Goal: Find specific page/section: Find specific page/section

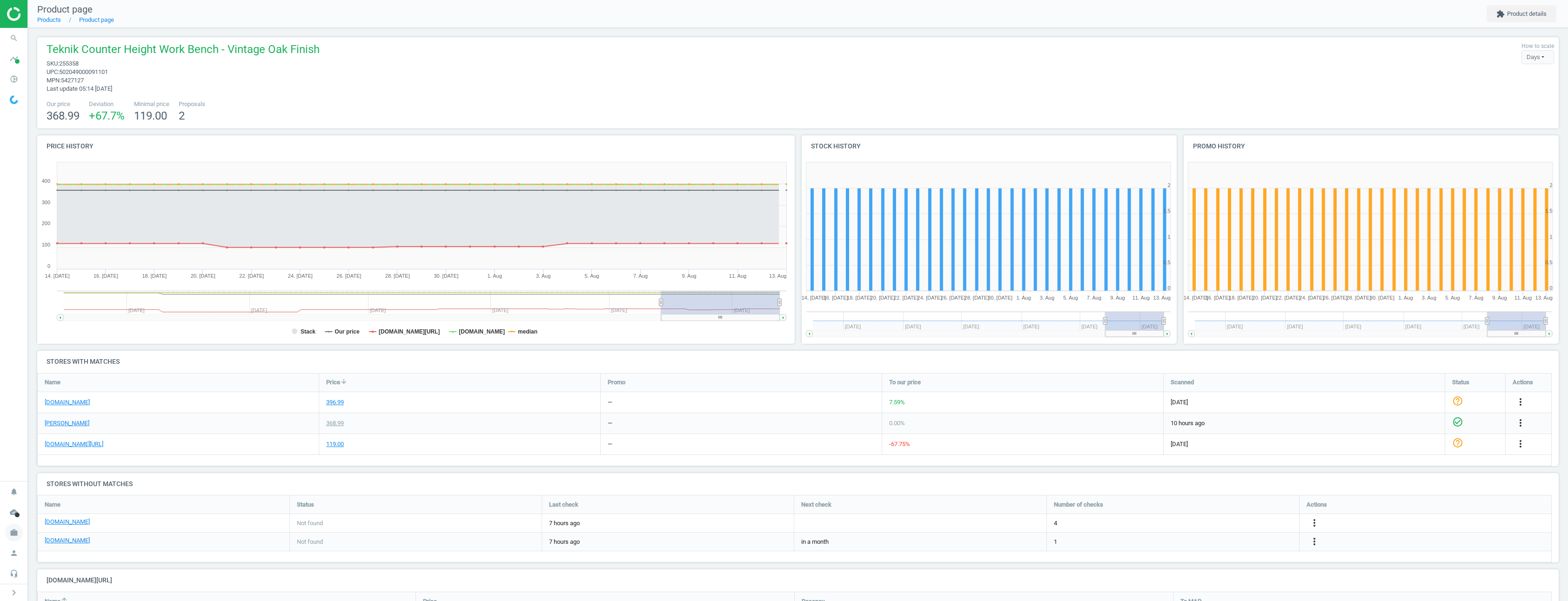
click at [18, 538] on icon "work" at bounding box center [14, 532] width 18 height 18
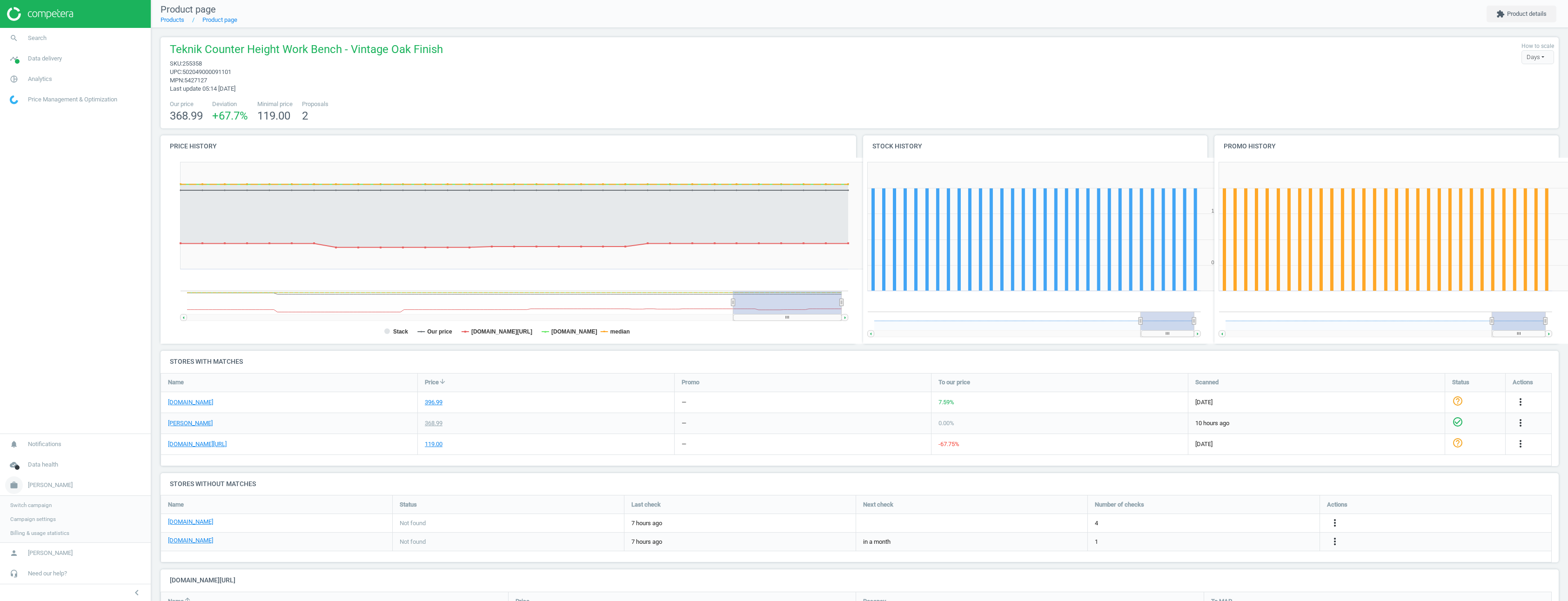
scroll to position [882, 1406]
click at [38, 33] on link "search Search" at bounding box center [75, 37] width 150 height 20
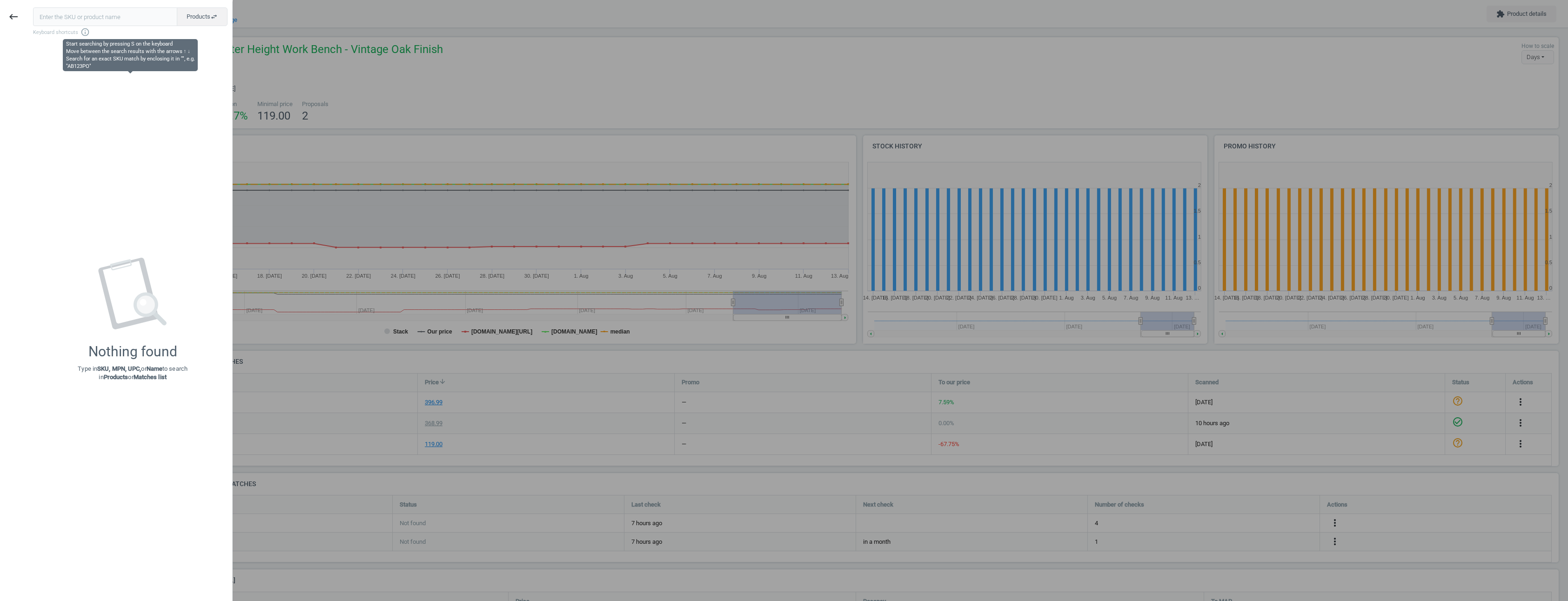
type input "373008"
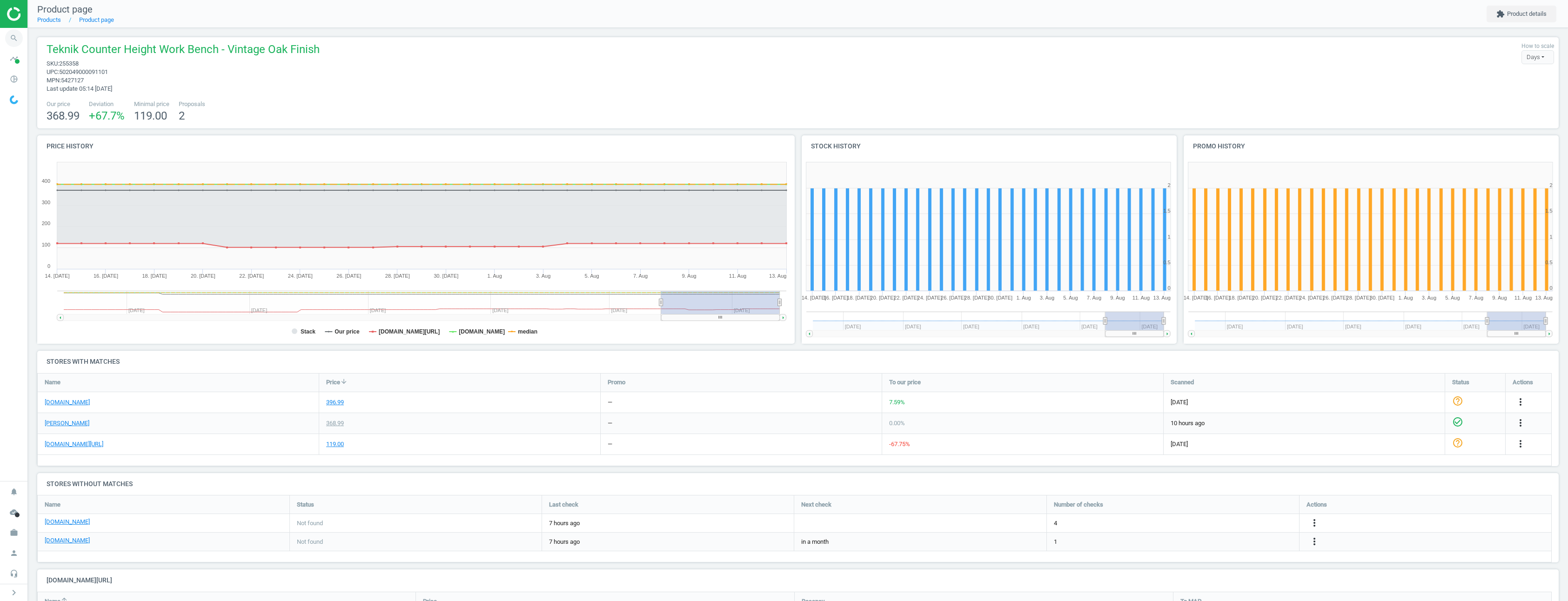
click at [13, 37] on icon "search" at bounding box center [14, 38] width 18 height 18
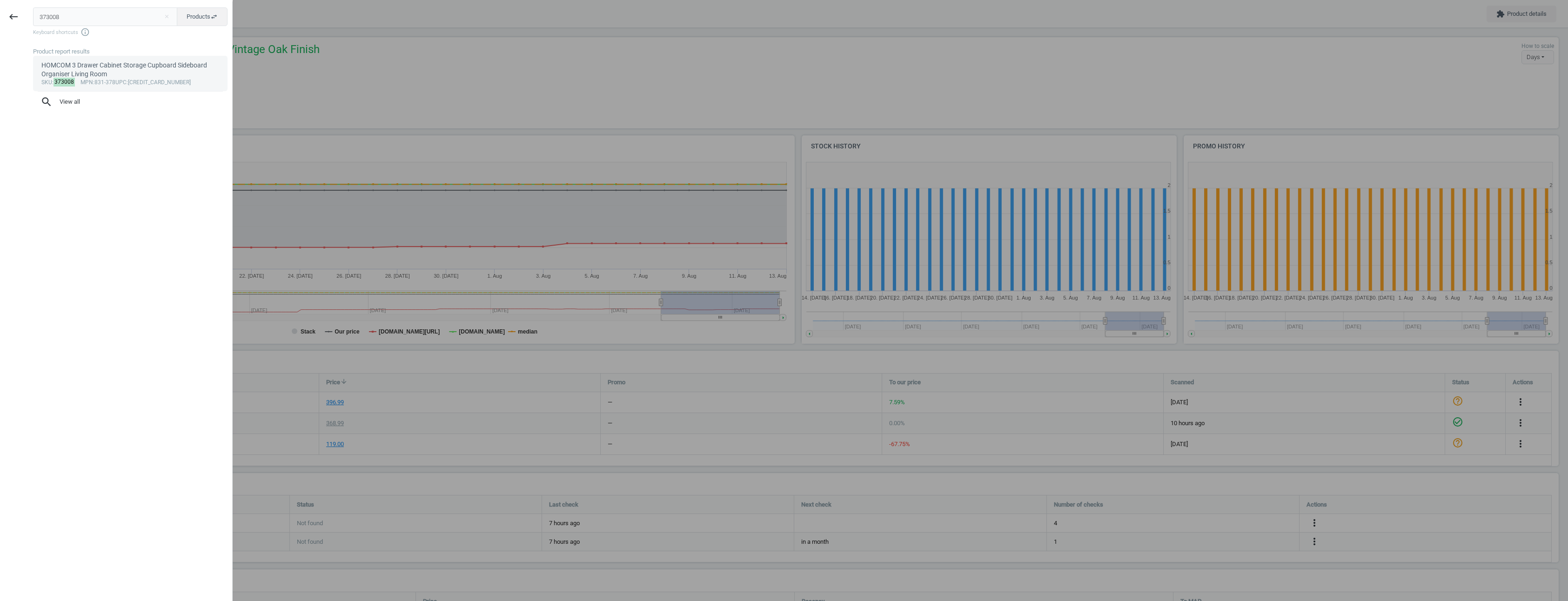
type input "373008"
click at [164, 79] on div "sku : 373008 mpn :831-378 upc :5056399126314" at bounding box center [130, 83] width 178 height 7
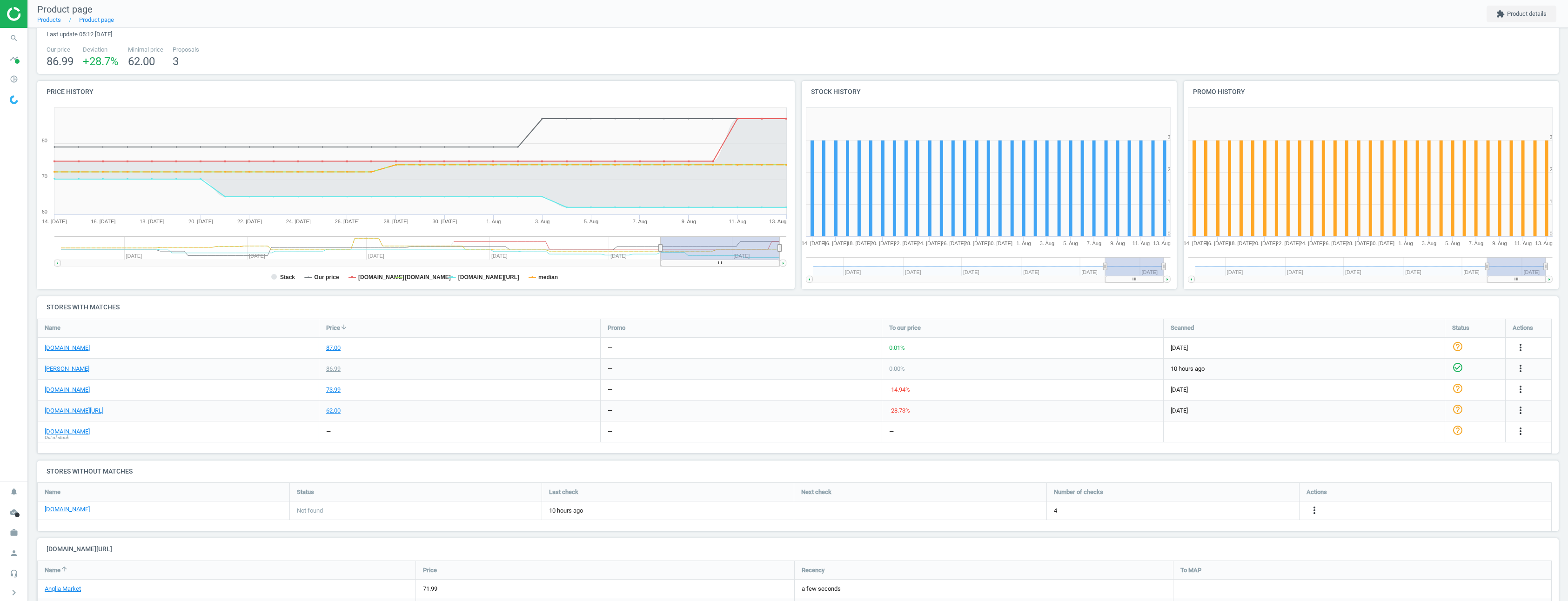
scroll to position [56, 0]
click at [74, 430] on link "[DOMAIN_NAME]" at bounding box center [67, 430] width 45 height 8
click at [193, 446] on div "Name Price arrow_downward Promo To our price Scanned Status Actions wilko.com 8…" at bounding box center [794, 384] width 1514 height 135
click at [1032, 305] on h4 "Stores with matches" at bounding box center [798, 305] width 1522 height 22
click at [934, 50] on div "Our price 86.99 Deviation +28.7 % Minimal price 62.00 Proposals 3" at bounding box center [798, 56] width 1512 height 24
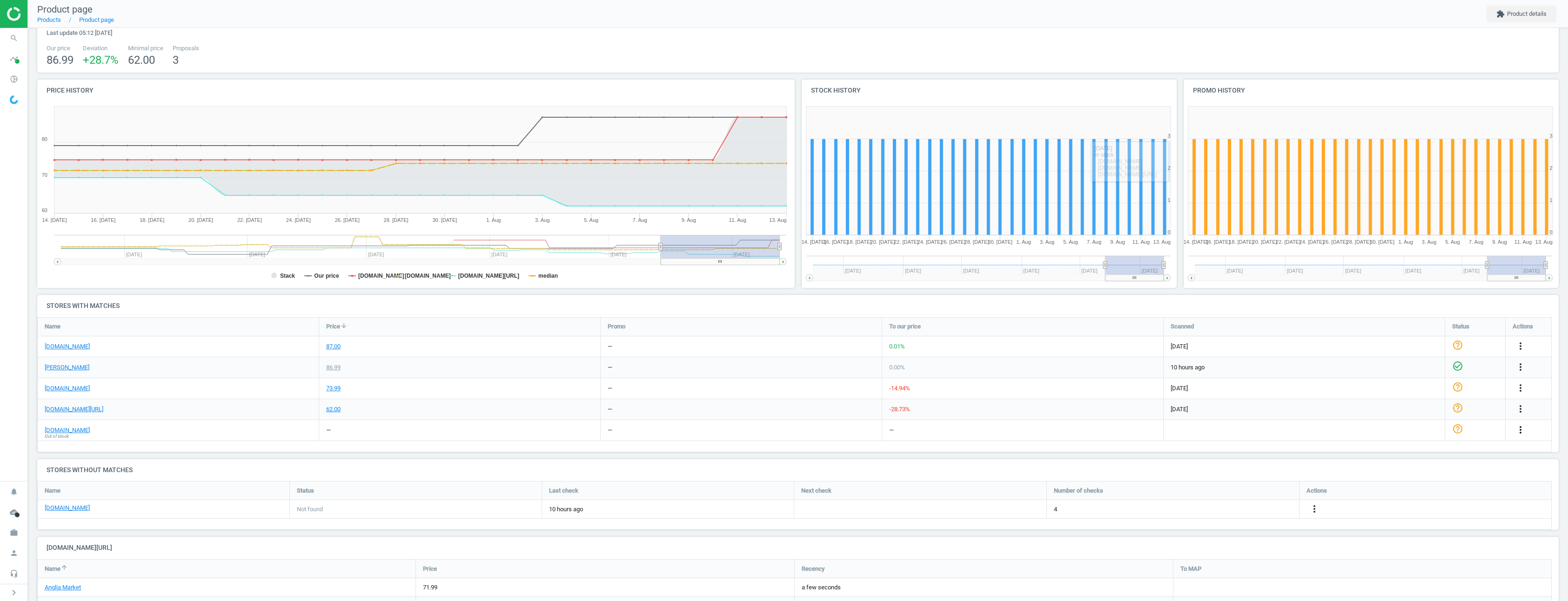
click at [1516, 427] on icon "more_vert" at bounding box center [1520, 430] width 11 height 11
click at [1444, 468] on link "Edit URL/product option" at bounding box center [1448, 466] width 127 height 14
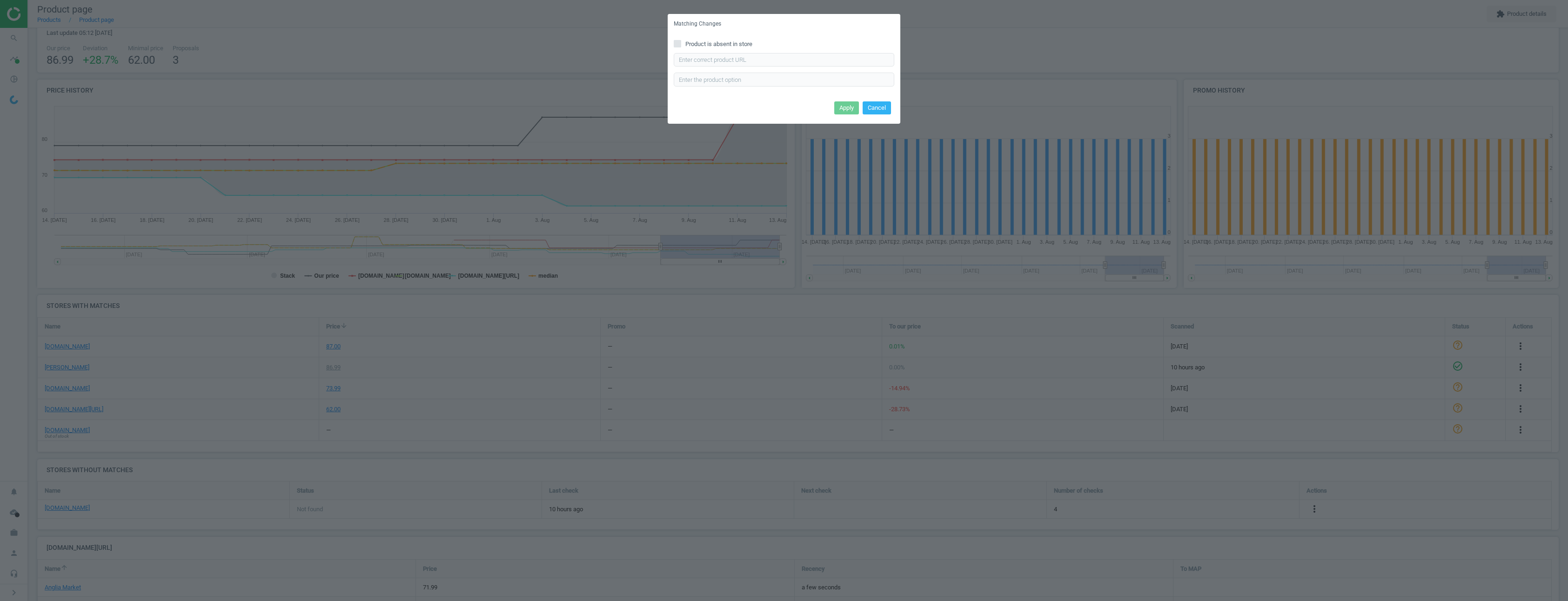
click at [980, 24] on div "Matching Changes Product is absent in store Enter correct product url Apply Can…" at bounding box center [784, 300] width 1568 height 601
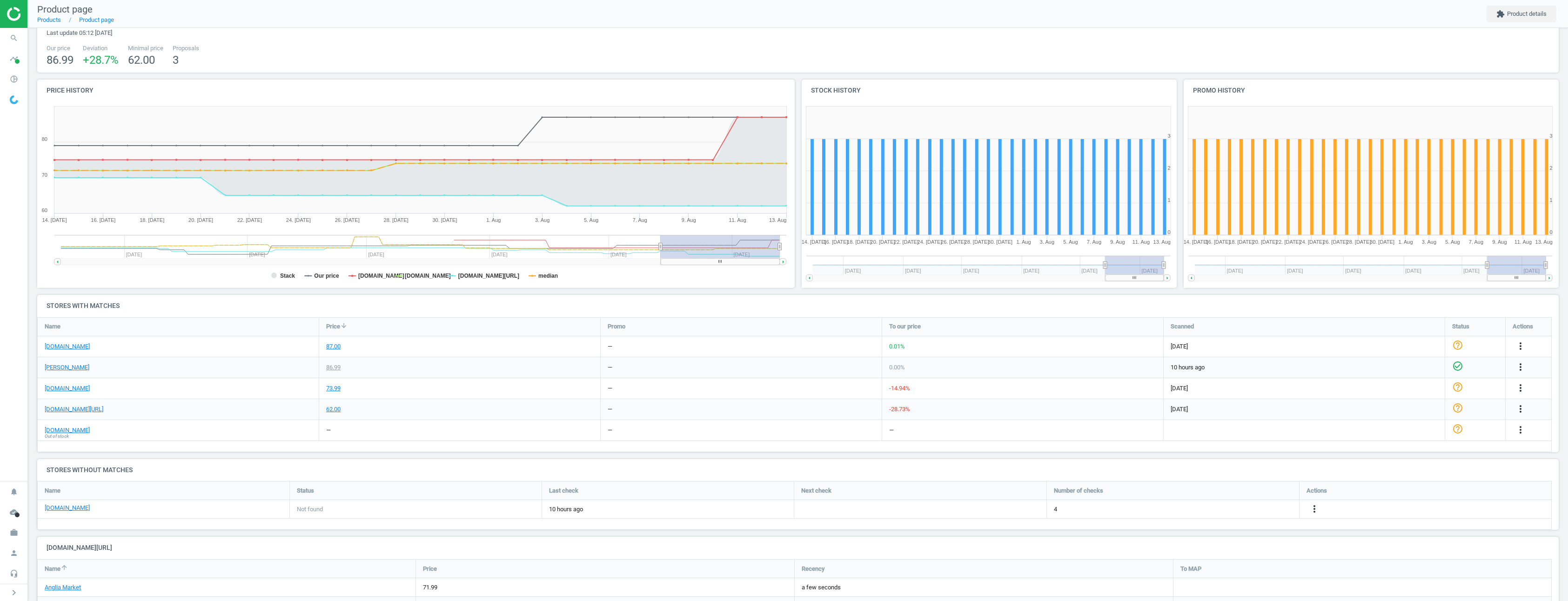
click at [949, 34] on div "HOMCOM 3 Drawer Cabinet Storage Cupboard Sideboard Organiser Living Room sku : …" at bounding box center [798, 11] width 1512 height 51
click at [1520, 429] on icon "more_vert" at bounding box center [1520, 430] width 11 height 11
click at [1435, 462] on link "Edit URL/product option" at bounding box center [1448, 466] width 127 height 14
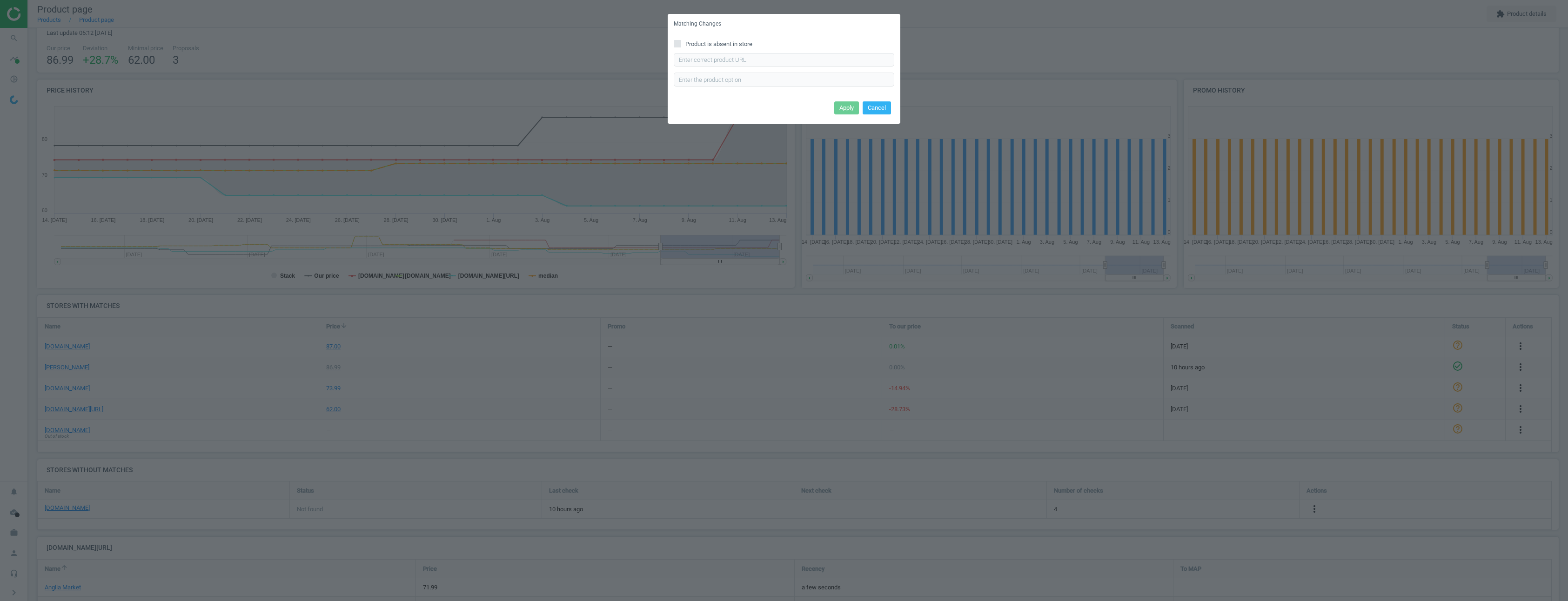
click at [977, 42] on div "Matching Changes Product is absent in store Enter correct product url Apply Can…" at bounding box center [784, 300] width 1568 height 601
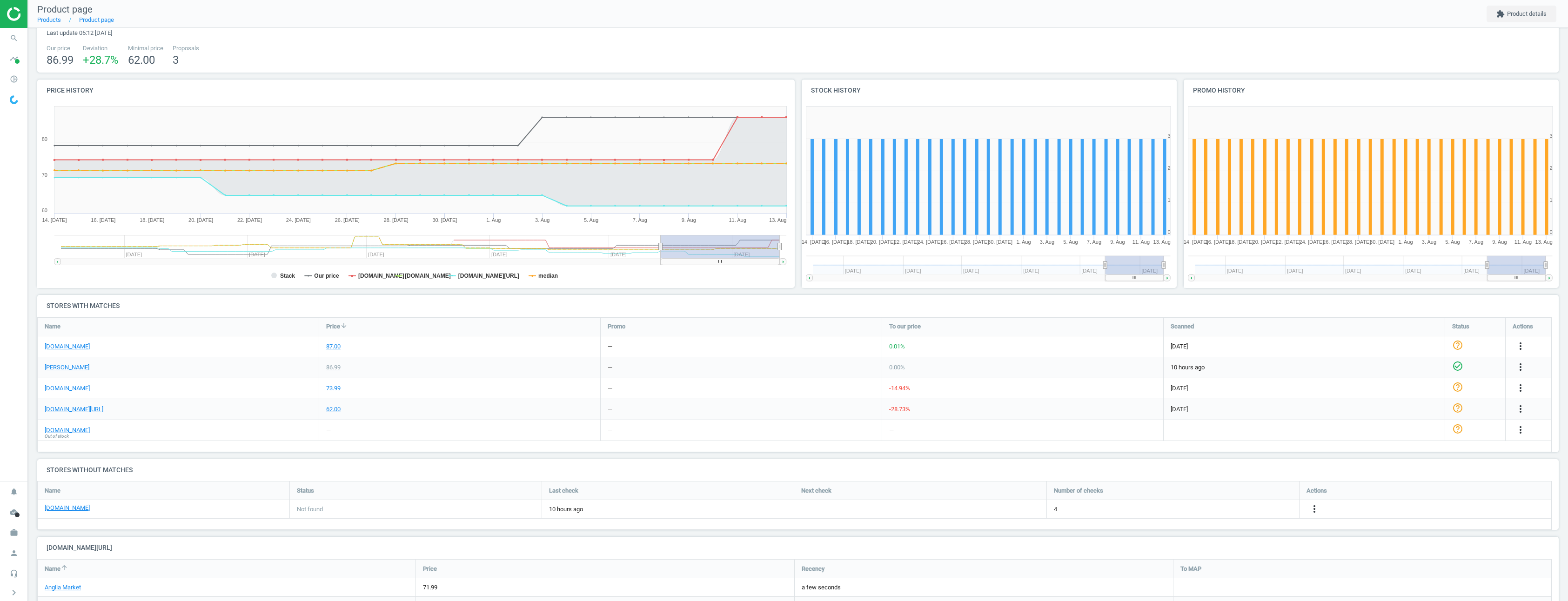
click at [944, 39] on div "HOMCOM 3 Drawer Cabinet Storage Cupboard Sideboard Organiser Living Room sku : …" at bounding box center [798, 27] width 1522 height 91
click at [19, 535] on icon "work" at bounding box center [14, 532] width 18 height 18
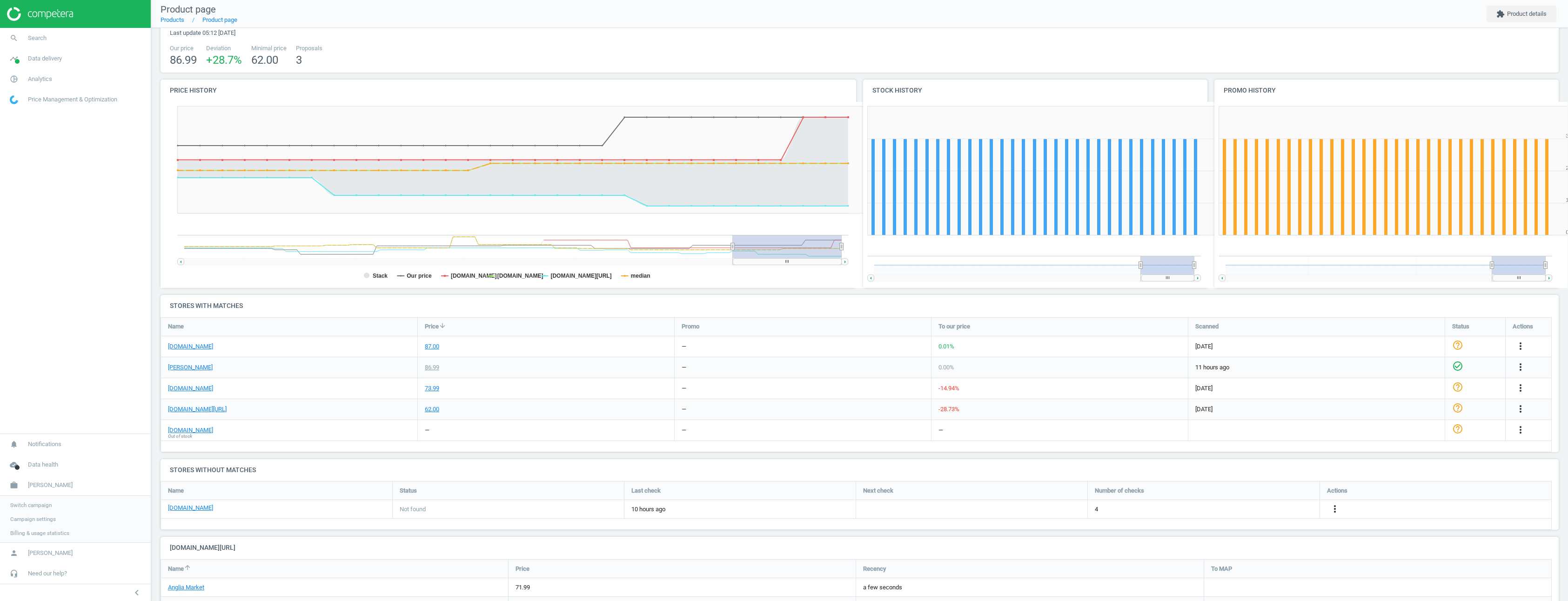
scroll to position [200, 358]
click at [26, 507] on span "Switch campaign" at bounding box center [31, 505] width 42 height 7
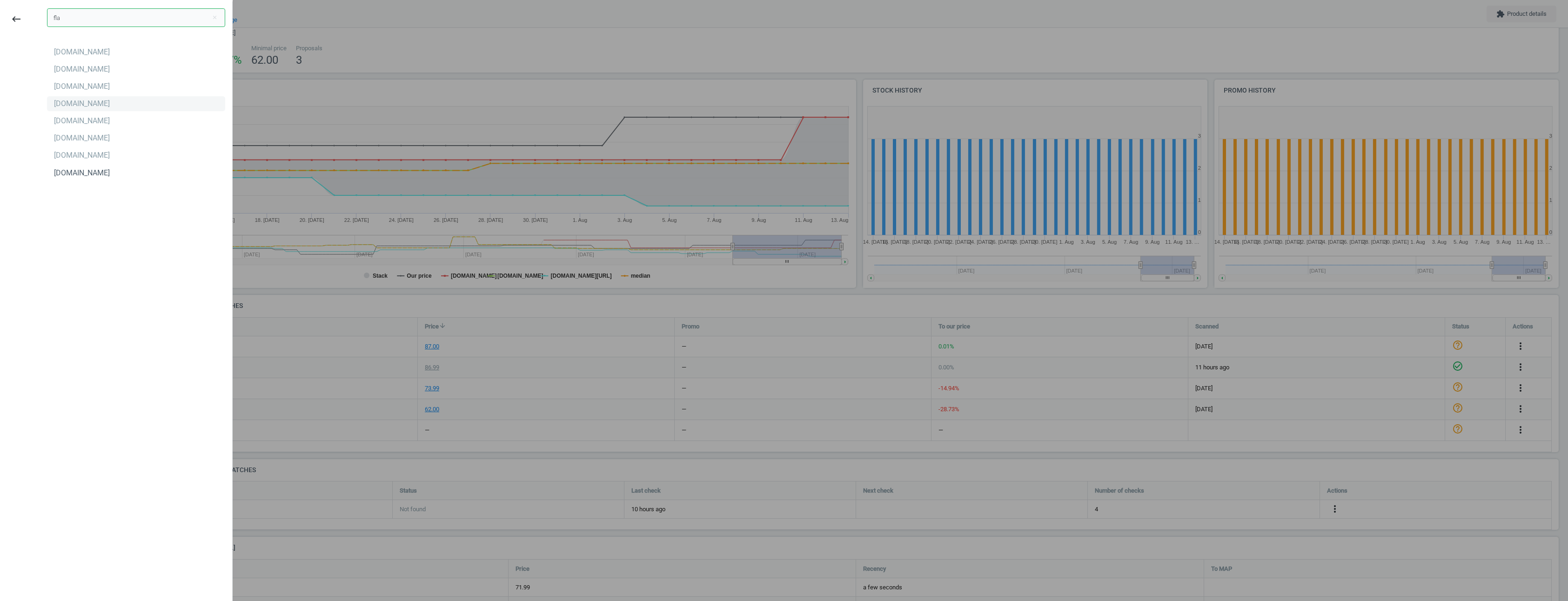
type input "fla"
click at [70, 108] on div "Flaconi.de" at bounding box center [81, 104] width 56 height 10
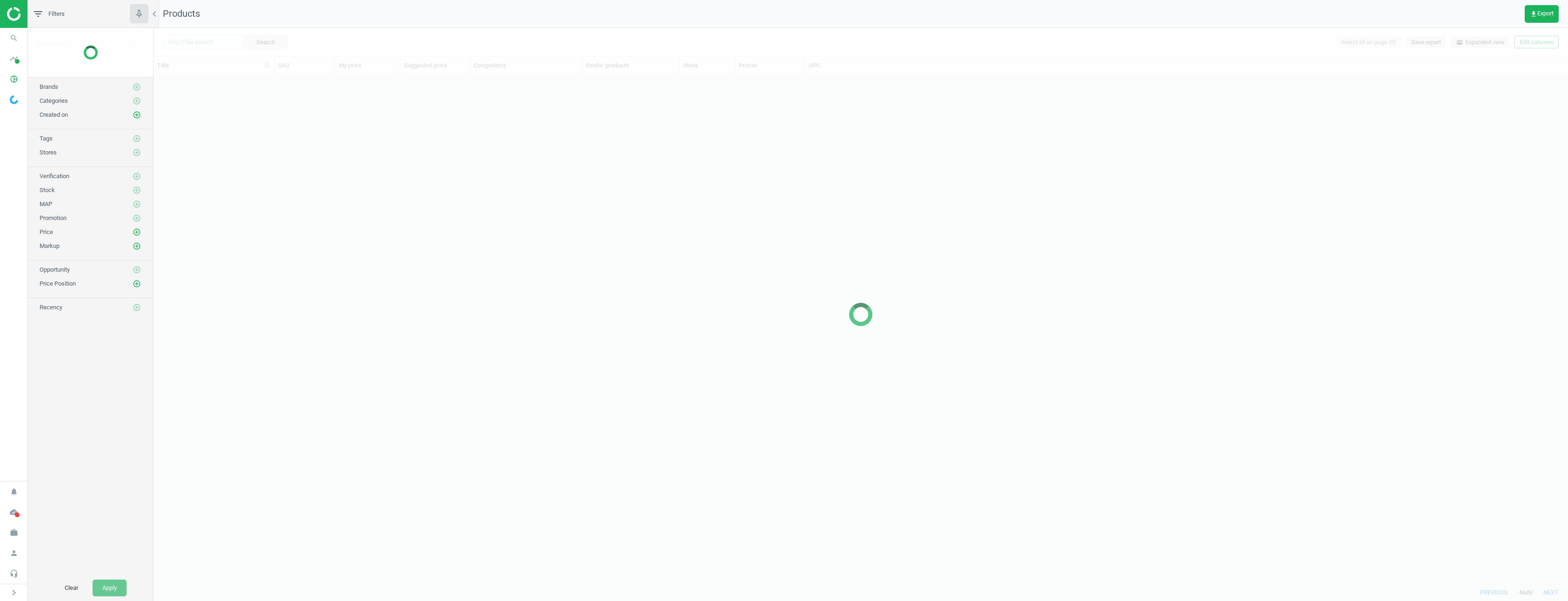
scroll to position [501, 1408]
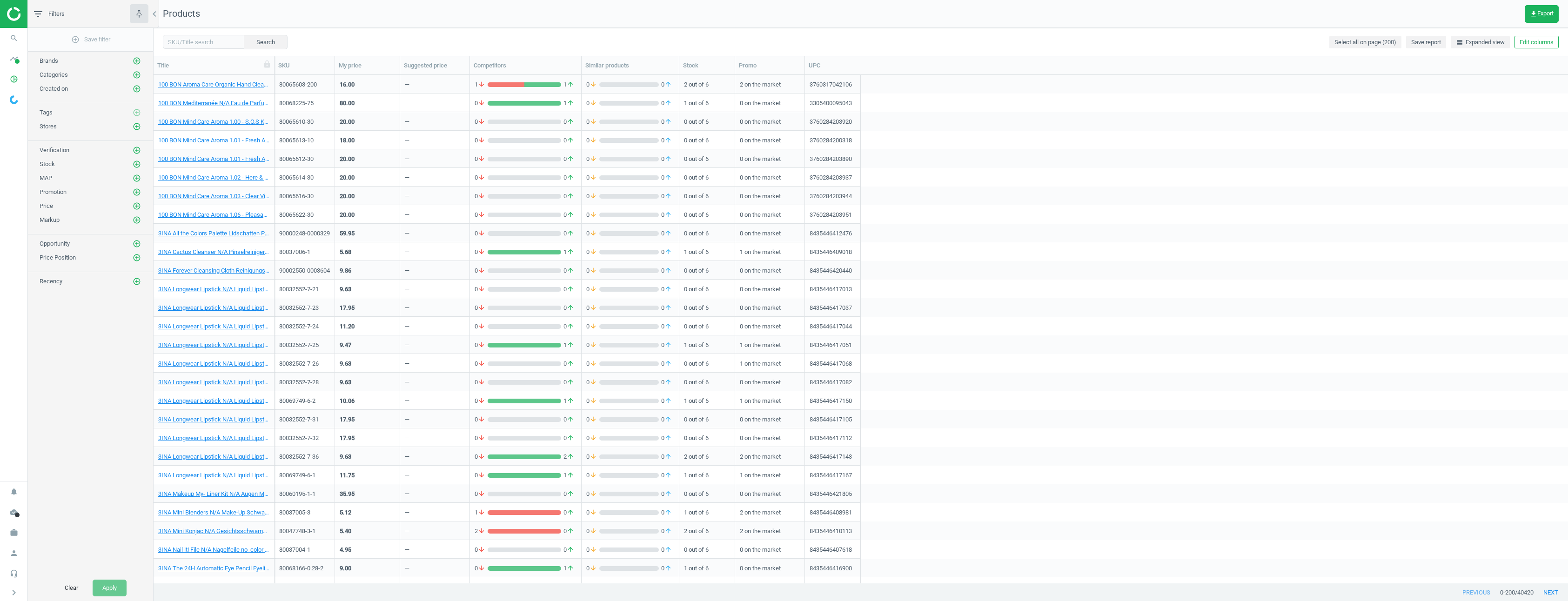
click at [775, 34] on div "Search Select all on page (200) Save report horizontal_split Expanded view Edit…" at bounding box center [860, 41] width 1415 height 28
